Goal: Find specific page/section: Find specific page/section

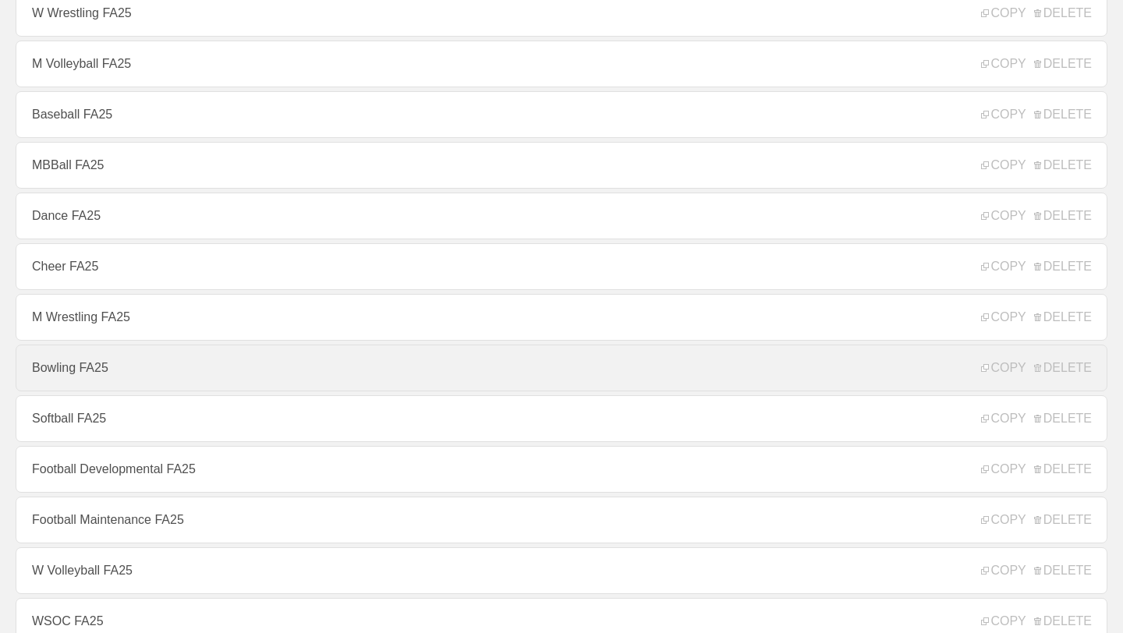
scroll to position [157, 0]
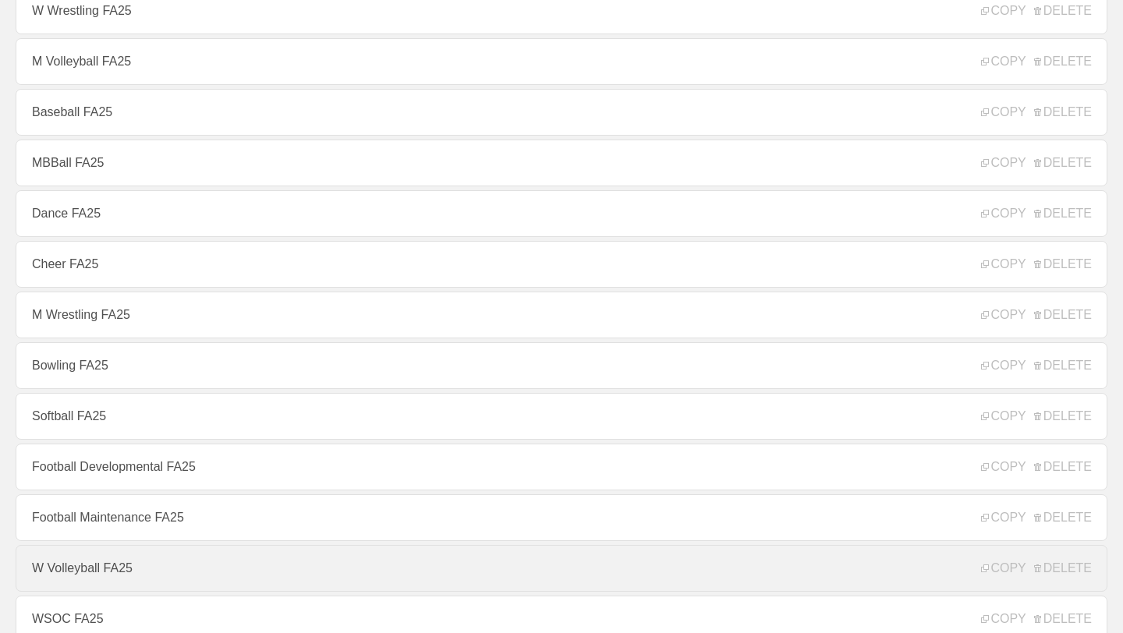
click at [133, 584] on link "W Volleyball FA25" at bounding box center [562, 568] width 1092 height 47
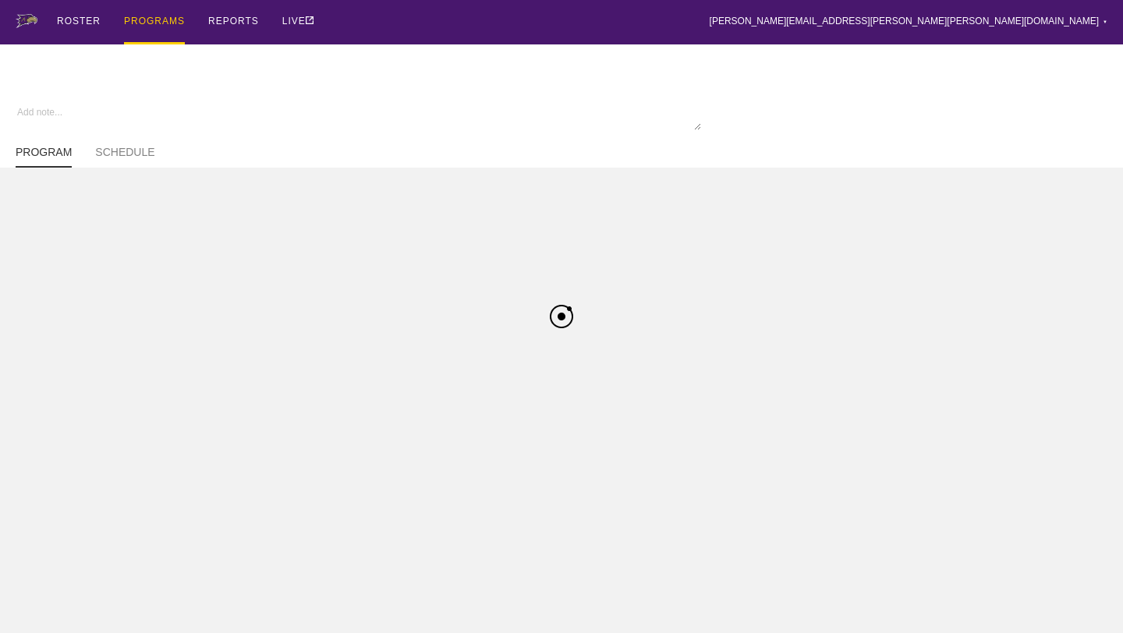
type textarea "x"
type input "W Volleyball FA25"
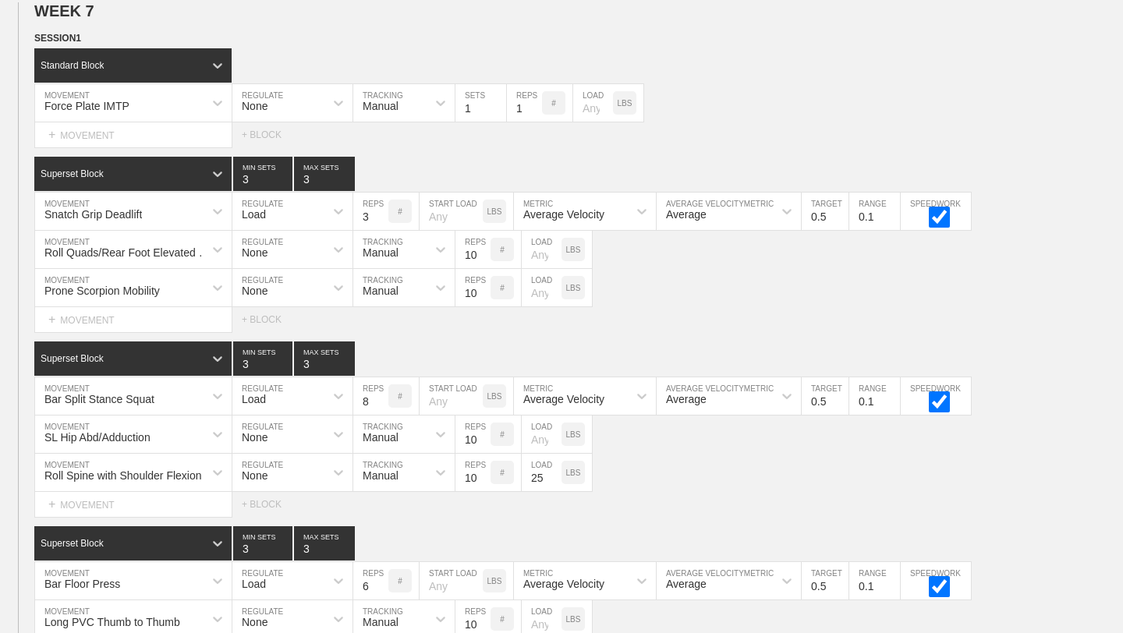
scroll to position [9251, 0]
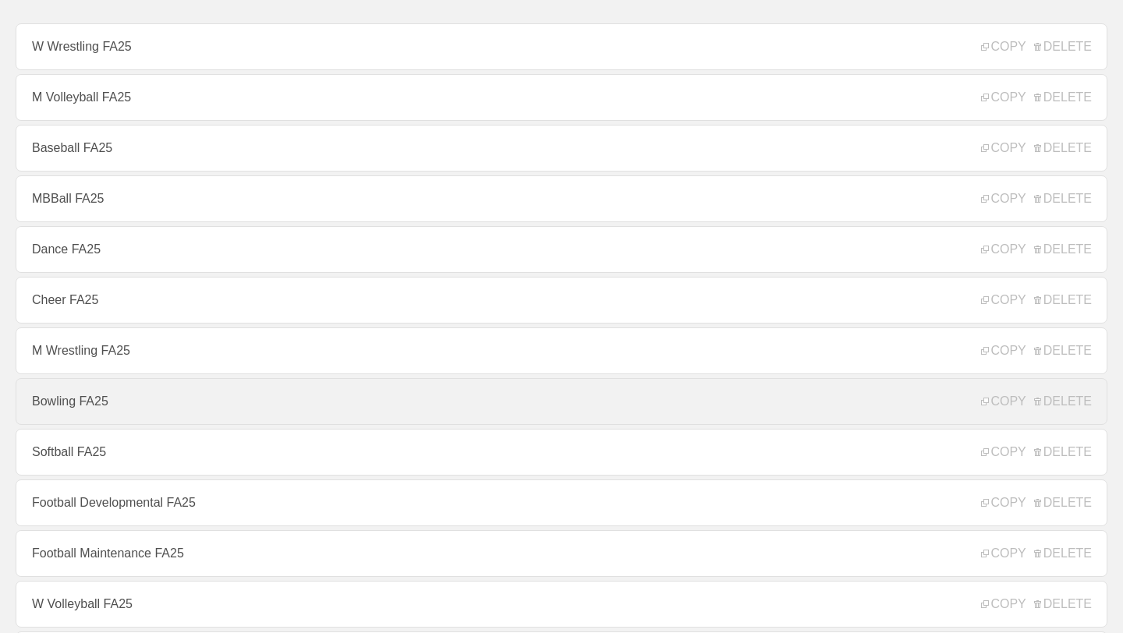
scroll to position [127, 0]
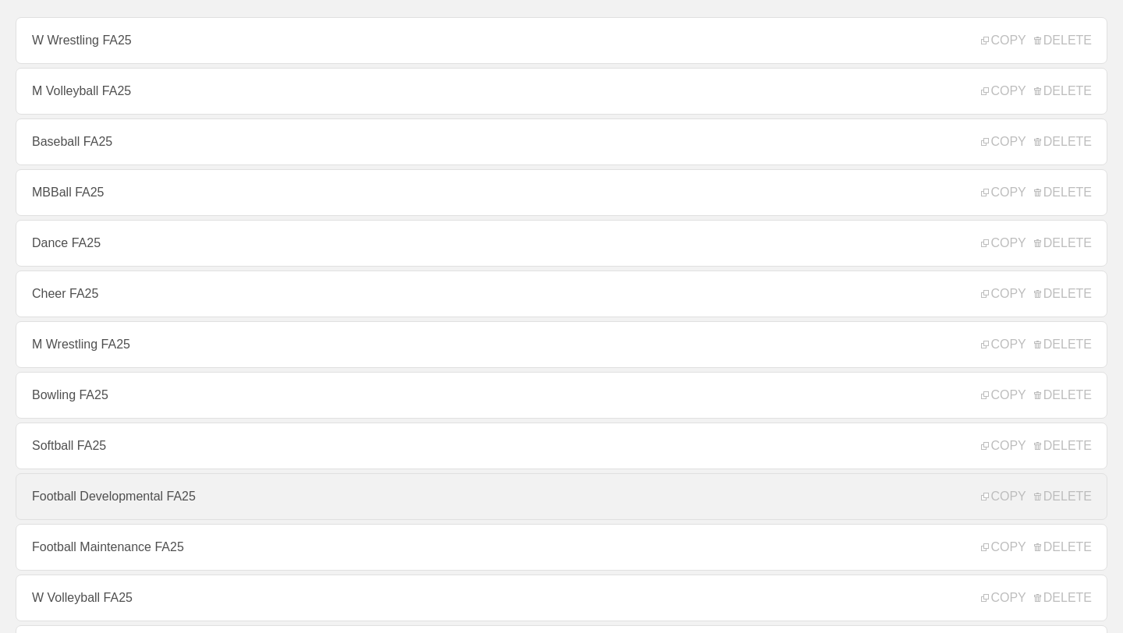
click at [141, 498] on link "Football Developmental FA25" at bounding box center [562, 496] width 1092 height 47
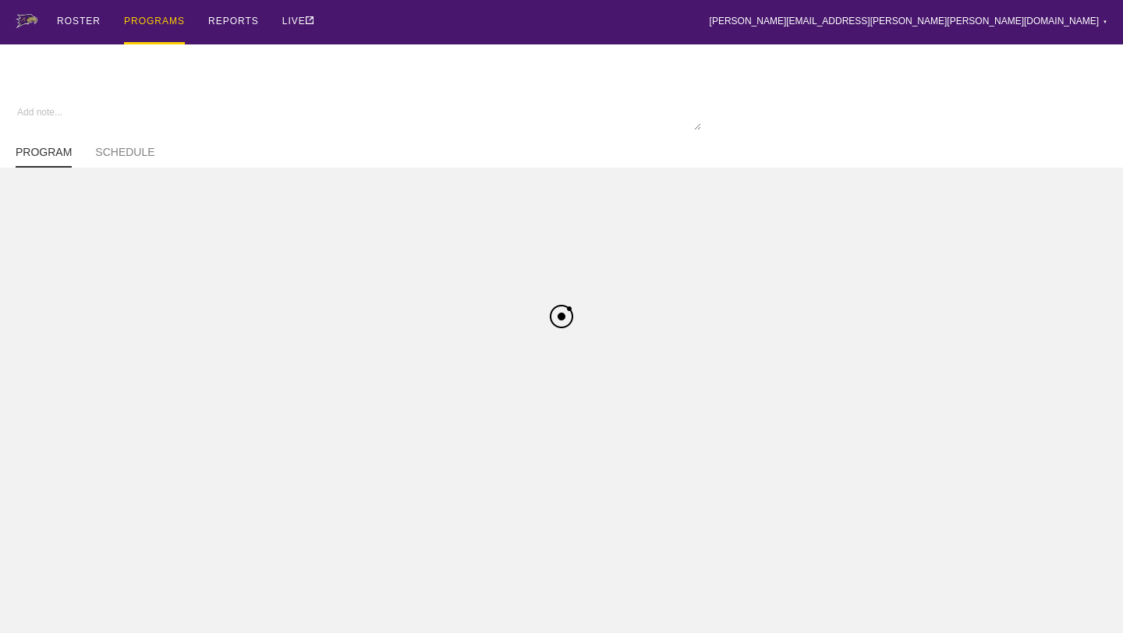
type textarea "x"
type input "Football Developmental FA25"
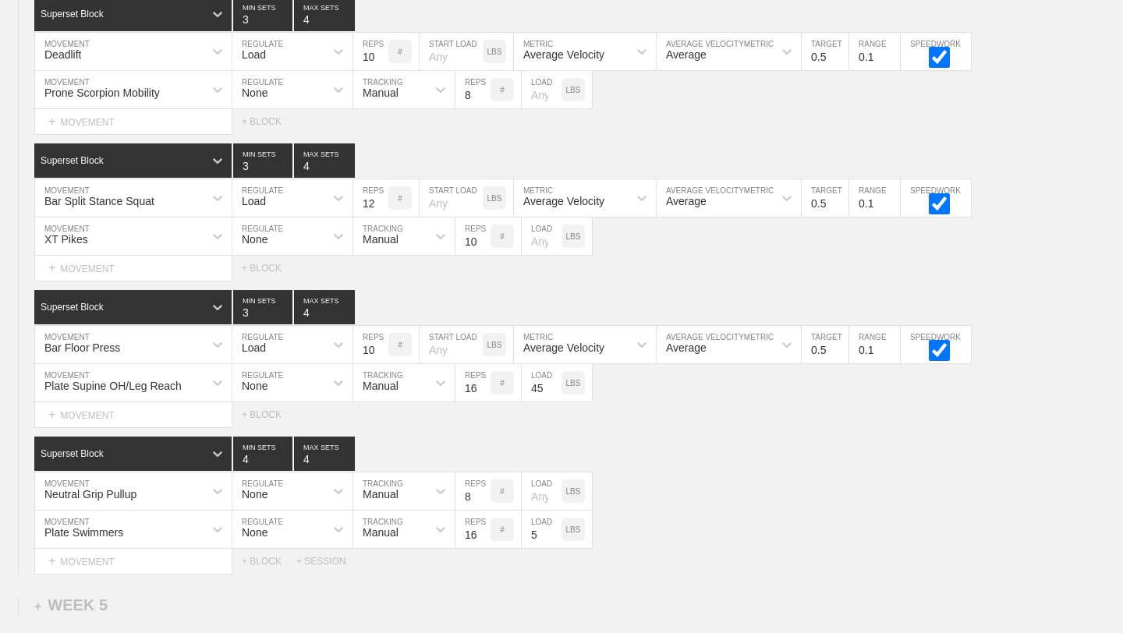
scroll to position [4797, 0]
